Goal: Task Accomplishment & Management: Manage account settings

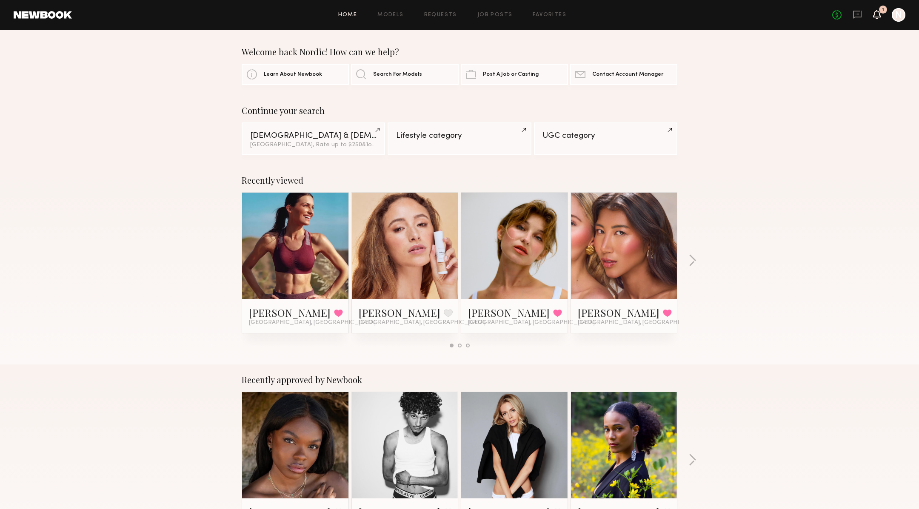
click at [877, 15] on icon at bounding box center [876, 14] width 7 height 6
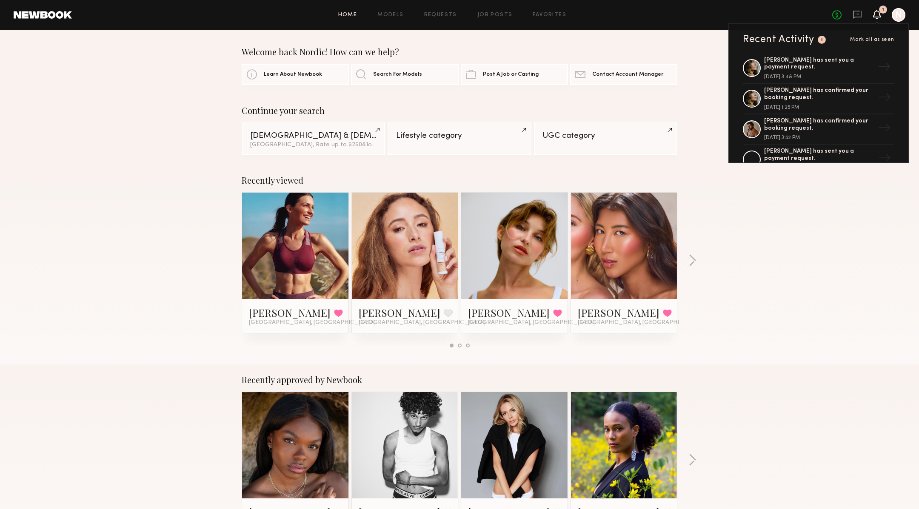
scroll to position [187, 0]
click at [830, 69] on div "[PERSON_NAME] has sent you a payment request. [DATE] 3:48 PM" at bounding box center [819, 66] width 111 height 23
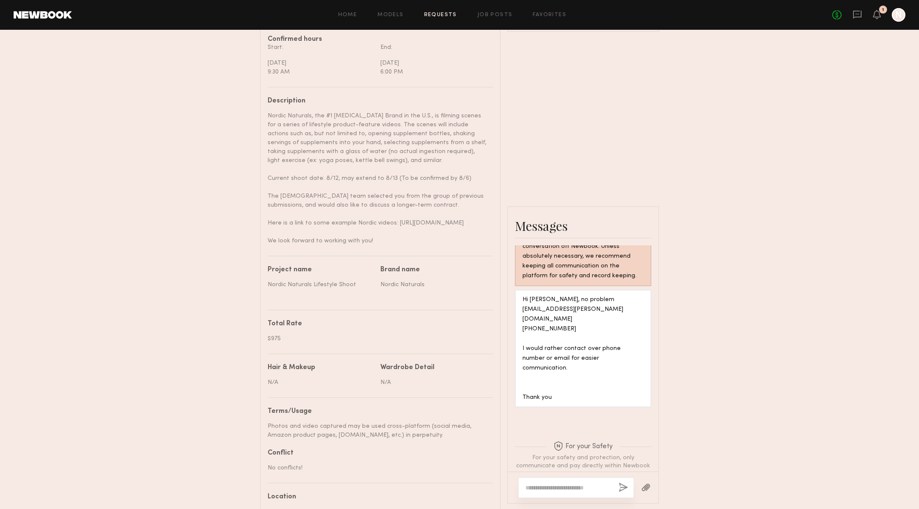
scroll to position [71, 0]
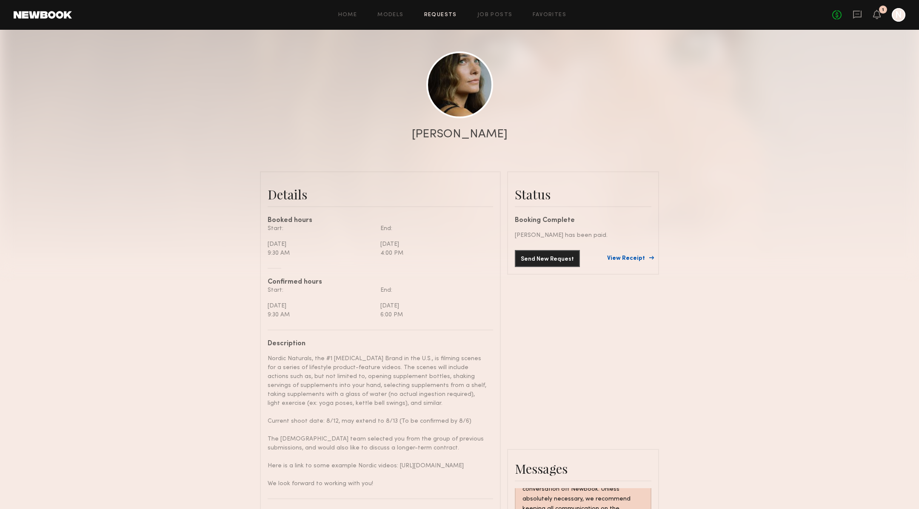
click at [630, 257] on link "View Receipt" at bounding box center [629, 259] width 44 height 6
